Goal: Task Accomplishment & Management: Use online tool/utility

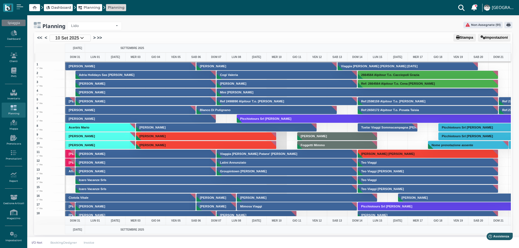
scroll to position [117, 0]
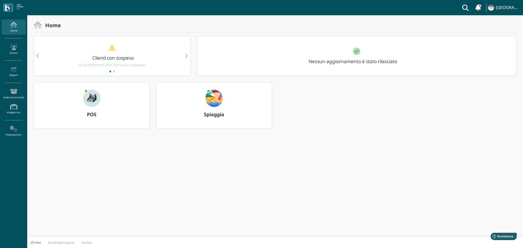
click at [208, 97] on img at bounding box center [213, 98] width 17 height 17
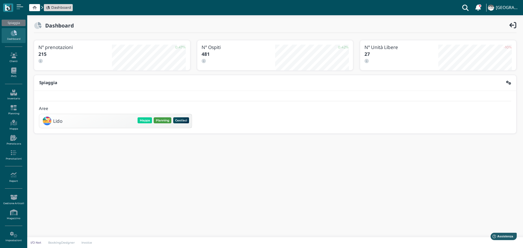
click at [163, 122] on button "Planning" at bounding box center [163, 120] width 18 height 6
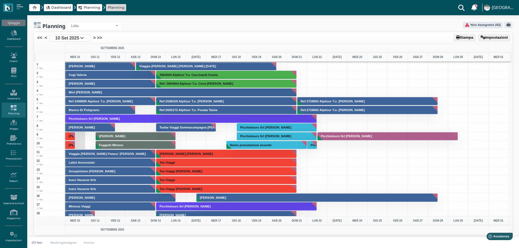
click at [16, 73] on icon at bounding box center [14, 71] width 24 height 6
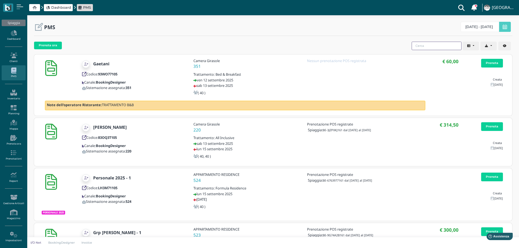
click at [451, 43] on input "search" at bounding box center [437, 46] width 50 height 8
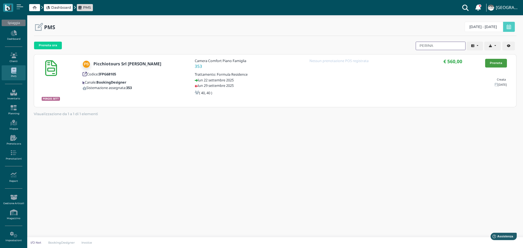
type input "PERINA"
click at [498, 62] on link "Prenota" at bounding box center [496, 63] width 22 height 9
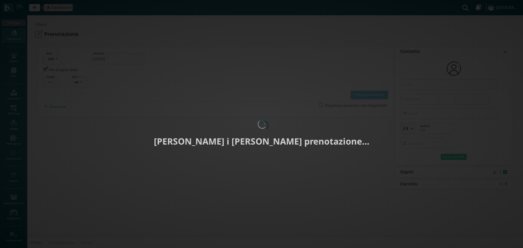
select select "40"
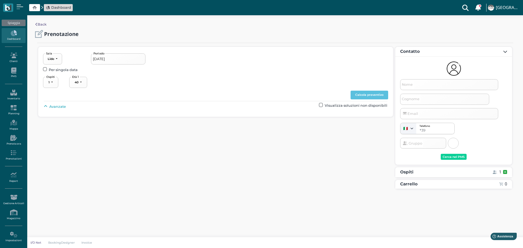
type input "22/09/2025 - 29/09/2025"
select select "2"
type input "Picchiotours Srl Perina Renza"
type input "info@picchiotours.it"
select select "40"
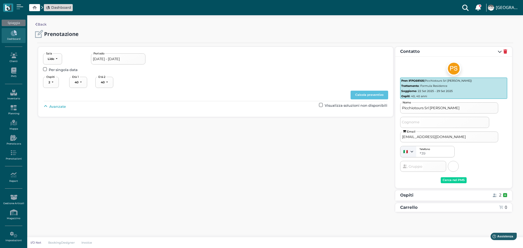
click at [52, 106] on span "Avanzate" at bounding box center [57, 106] width 17 height 5
click at [252, 118] on button "----------------------" at bounding box center [233, 119] width 37 height 11
click at [240, 138] on link "1° fila" at bounding box center [238, 138] width 41 height 7
select select "237"
click at [377, 93] on button "Calcola preventivo" at bounding box center [370, 95] width 38 height 9
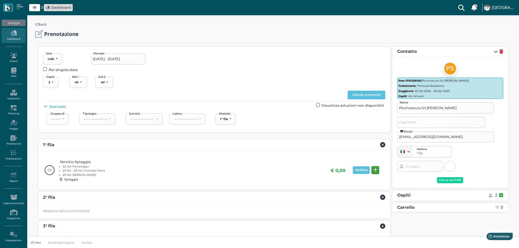
click at [376, 169] on icon at bounding box center [375, 170] width 4 height 4
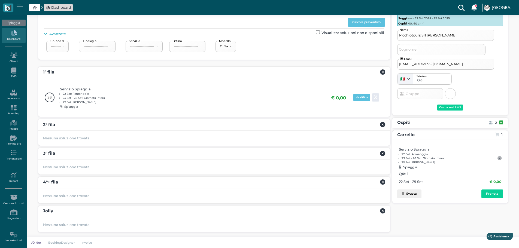
scroll to position [73, 0]
click at [502, 196] on button "Prenota" at bounding box center [492, 193] width 22 height 9
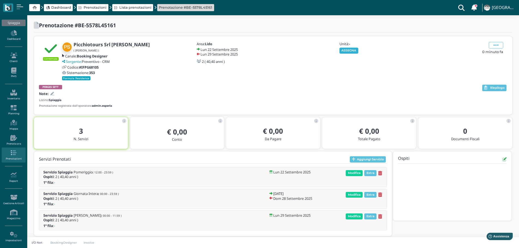
click at [352, 50] on button "ASSEGNA" at bounding box center [348, 51] width 19 height 6
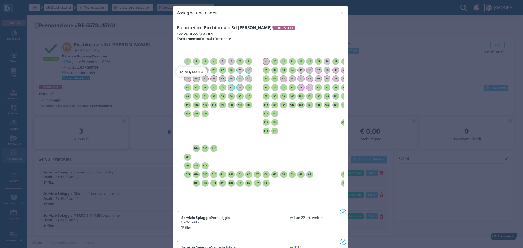
click at [187, 62] on h6 "1" at bounding box center [187, 61] width 7 height 2
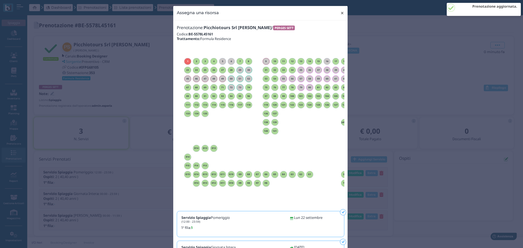
click at [341, 13] on span "×" at bounding box center [342, 13] width 4 height 7
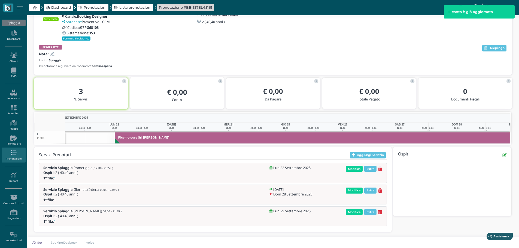
scroll to position [0, 40]
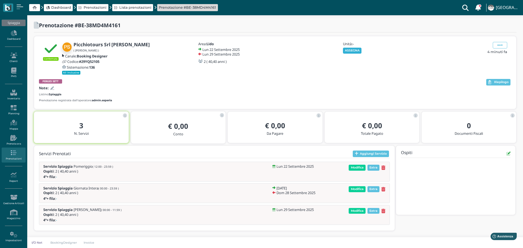
click at [355, 51] on button "ASSEGNA" at bounding box center [352, 51] width 19 height 6
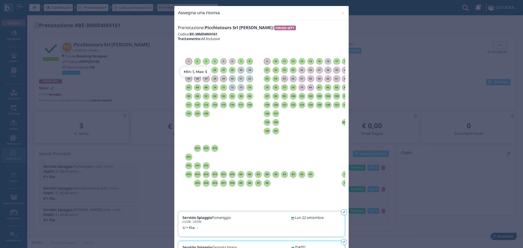
click at [196, 62] on h6 "2" at bounding box center [197, 61] width 7 height 2
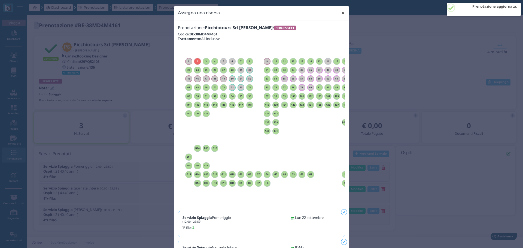
click at [342, 13] on span "×" at bounding box center [343, 13] width 4 height 7
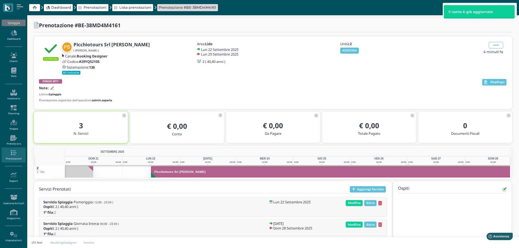
scroll to position [0, 40]
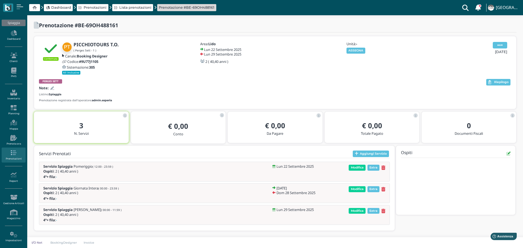
click at [503, 47] on span at bounding box center [500, 45] width 14 height 7
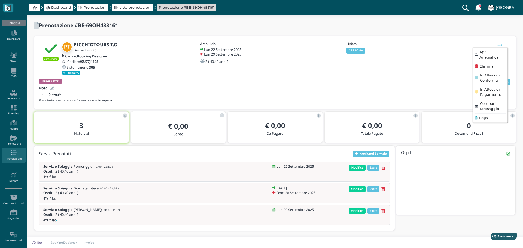
click at [490, 66] on div "Elimina" at bounding box center [490, 66] width 31 height 5
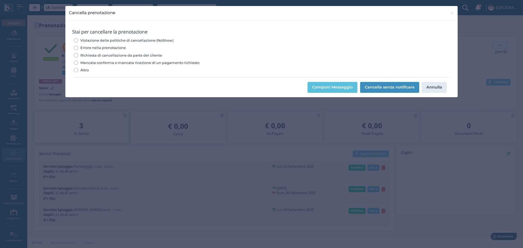
click at [77, 47] on input "Errore nella prenotazione" at bounding box center [76, 48] width 4 height 4
radio input "true"
click at [394, 88] on button "Cancella senza notificare" at bounding box center [389, 87] width 59 height 11
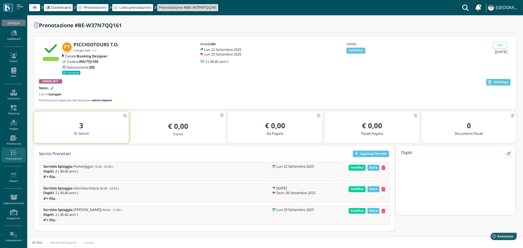
click at [51, 88] on icon at bounding box center [52, 89] width 4 height 4
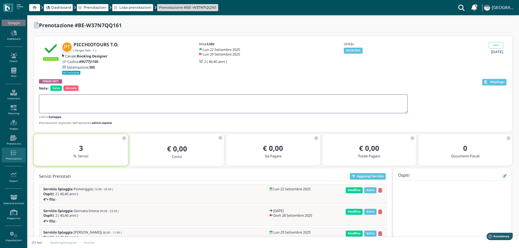
click at [49, 97] on textarea at bounding box center [223, 104] width 369 height 19
type textarea "OMBR CONDIVISO CON BORDIN ALTRA DUS"
click at [357, 50] on button "ASSEGNA" at bounding box center [353, 51] width 19 height 6
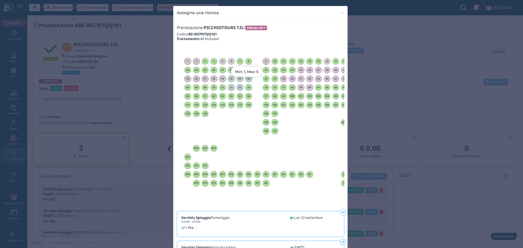
click at [248, 62] on h6 "8" at bounding box center [248, 61] width 7 height 2
click at [340, 12] on span "×" at bounding box center [342, 13] width 4 height 7
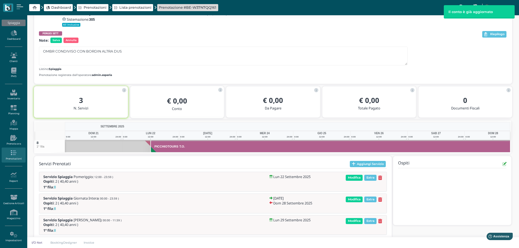
scroll to position [0, 36]
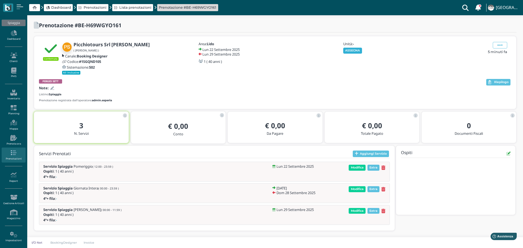
click at [360, 50] on button "ASSEGNA" at bounding box center [352, 51] width 19 height 6
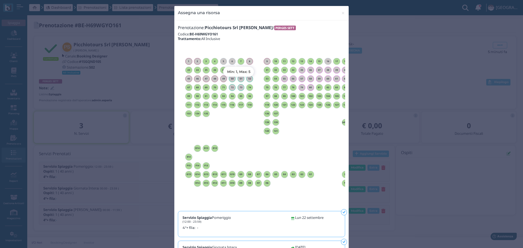
click at [238, 60] on h6 "7" at bounding box center [241, 61] width 7 height 2
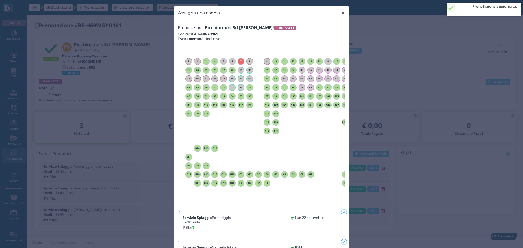
click at [342, 14] on span "×" at bounding box center [343, 13] width 4 height 7
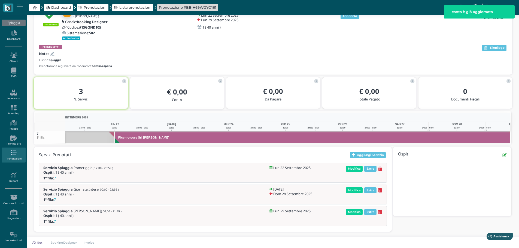
scroll to position [0, 40]
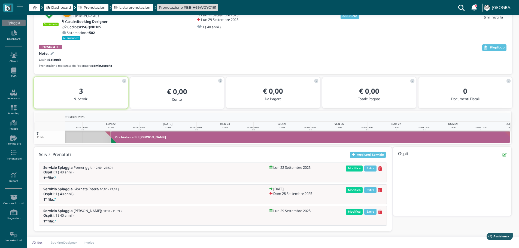
click at [52, 52] on icon at bounding box center [52, 54] width 4 height 4
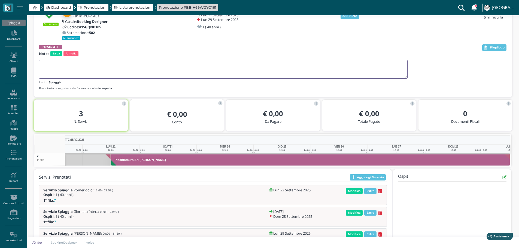
click at [52, 62] on textarea at bounding box center [223, 69] width 369 height 19
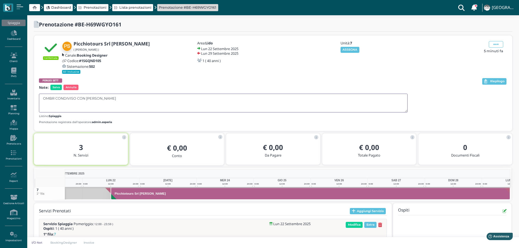
scroll to position [0, 0]
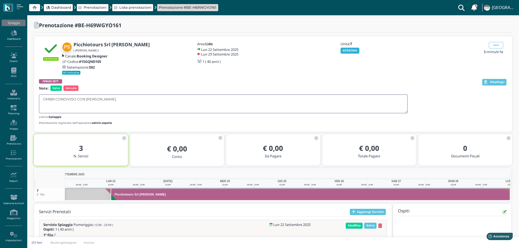
type textarea "OMBR CONDIVISO CON ZORDAN"
click at [350, 49] on button "ASSEGNA" at bounding box center [350, 51] width 19 height 6
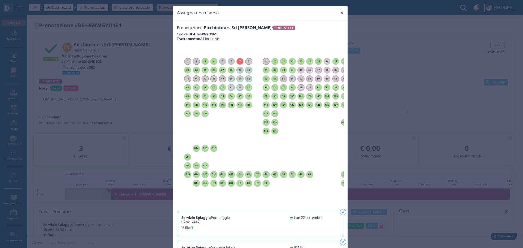
click at [342, 10] on span "×" at bounding box center [342, 13] width 4 height 7
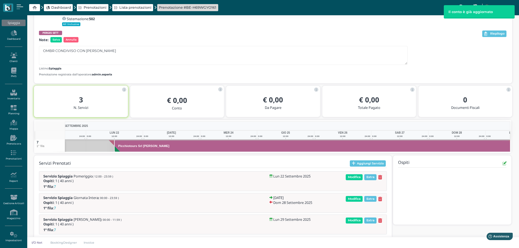
scroll to position [0, 40]
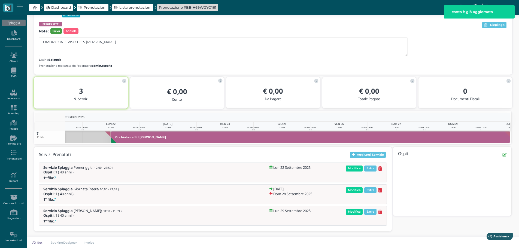
click at [58, 29] on span "Salva" at bounding box center [55, 30] width 11 height 5
